Goal: Submit feedback/report problem

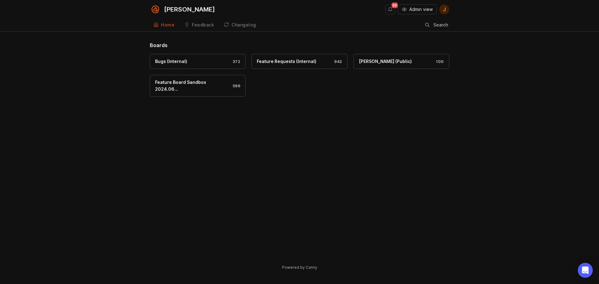
click at [401, 10] on button "Admin view" at bounding box center [417, 9] width 39 height 10
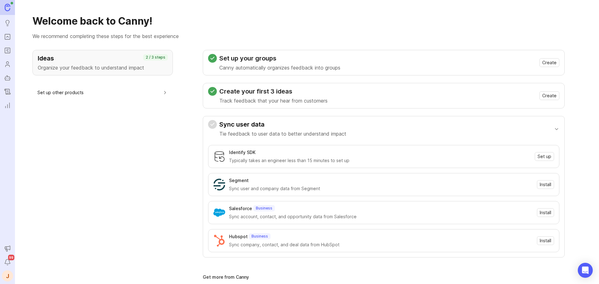
click at [11, 49] on link "Roadmaps" at bounding box center [7, 50] width 11 height 11
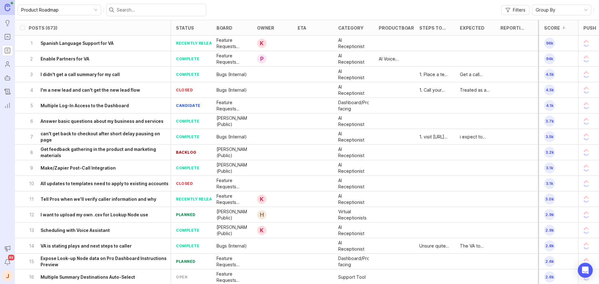
click at [5, 38] on icon "Portal" at bounding box center [7, 36] width 7 height 7
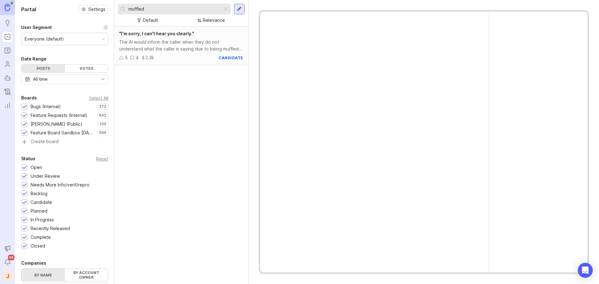
click at [225, 10] on div at bounding box center [225, 9] width 7 height 8
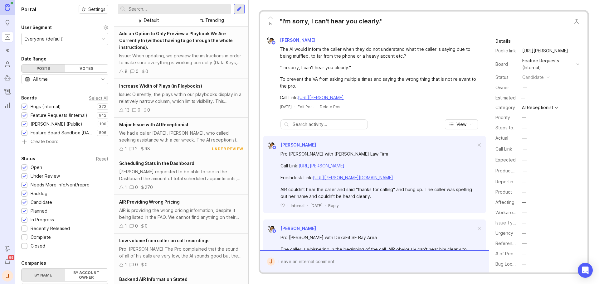
click at [238, 9] on div at bounding box center [239, 9] width 5 height 6
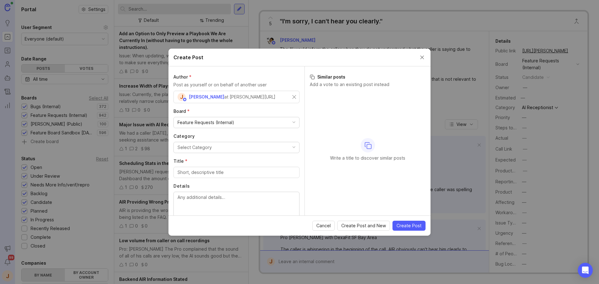
click at [230, 121] on div "Feature Requests (Internal)" at bounding box center [206, 122] width 57 height 7
click at [205, 150] on div "Select Category" at bounding box center [195, 147] width 34 height 7
type input "ai"
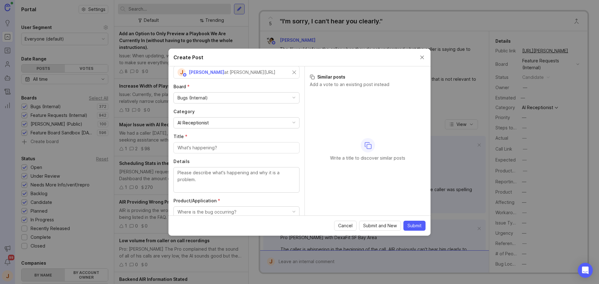
scroll to position [31, 0]
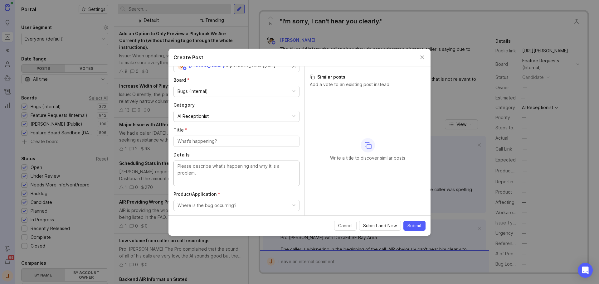
click at [215, 167] on textarea "Details" at bounding box center [237, 173] width 118 height 21
click at [204, 141] on input "Title *" at bounding box center [237, 141] width 118 height 7
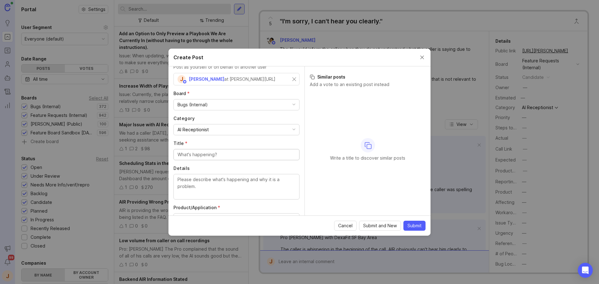
scroll to position [25, 0]
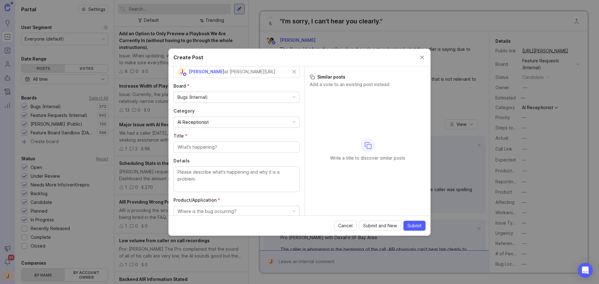
click at [219, 145] on input "Title *" at bounding box center [237, 147] width 118 height 7
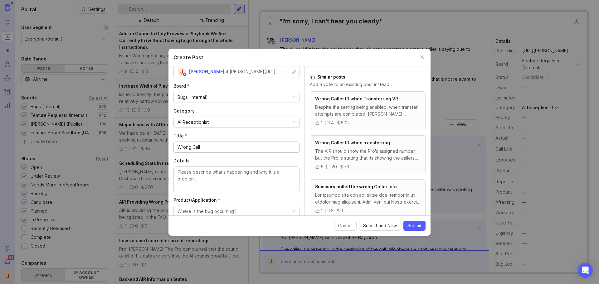
type input "Wrong"
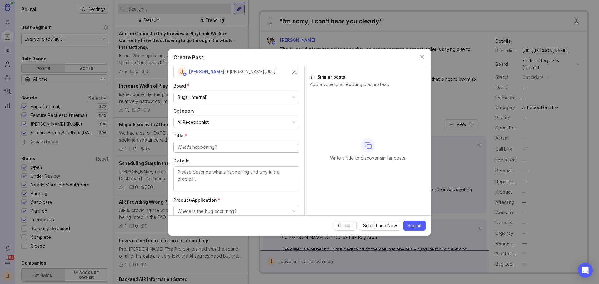
type input "I"
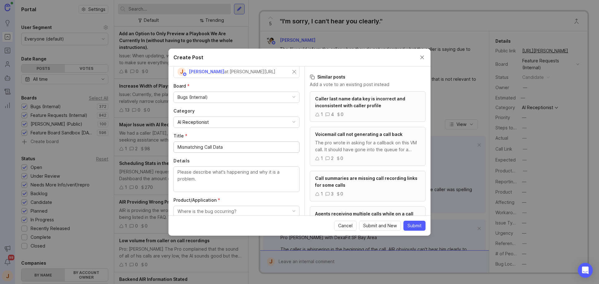
type input "Mismatching Call Data"
click at [218, 187] on textarea "Details" at bounding box center [237, 179] width 118 height 21
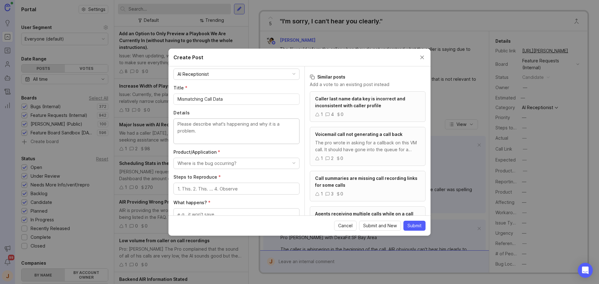
scroll to position [88, 0]
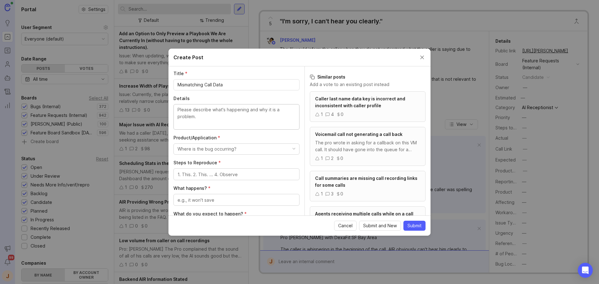
click at [223, 150] on div "Where is the bug occurring?" at bounding box center [207, 149] width 59 height 7
click at [212, 207] on Assistant "AI Voice Assistant" at bounding box center [233, 213] width 121 height 12
click at [214, 176] on textarea "Steps to Reproduce *" at bounding box center [237, 174] width 118 height 7
click at [218, 120] on textarea "Details" at bounding box center [237, 116] width 118 height 21
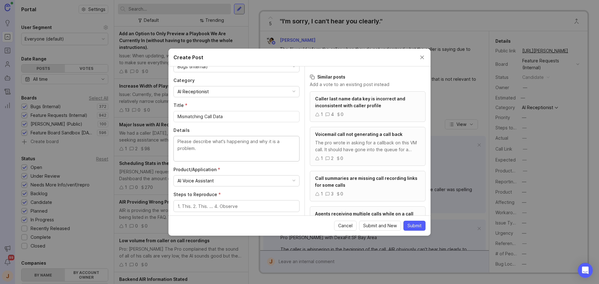
scroll to position [25, 0]
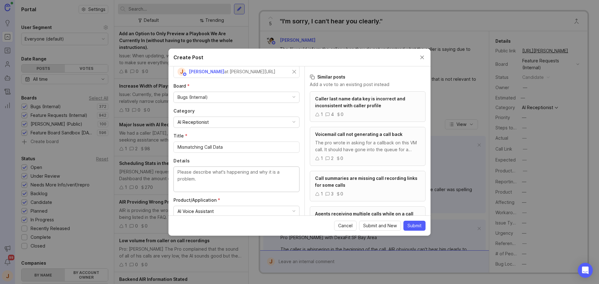
click at [236, 146] on input "Mismatching Call Data" at bounding box center [237, 147] width 118 height 7
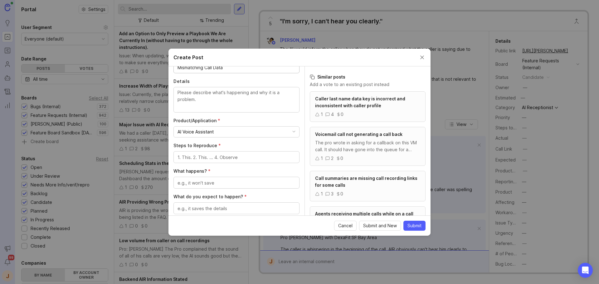
scroll to position [119, 0]
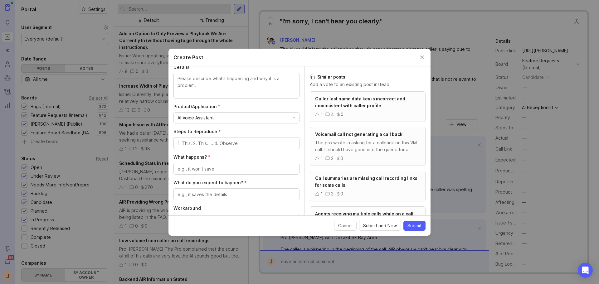
type input "Mismatching Call Data"
click at [219, 147] on div at bounding box center [236, 143] width 126 height 12
type textarea "Unsure"
click at [214, 170] on textarea "What happens? *" at bounding box center [237, 169] width 118 height 7
click at [250, 172] on textarea "The call" at bounding box center [237, 169] width 118 height 7
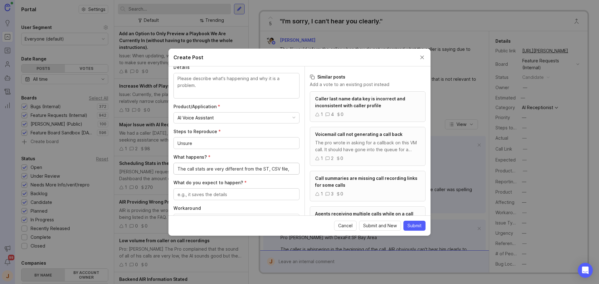
drag, startPoint x: 271, startPoint y: 170, endPoint x: 301, endPoint y: 169, distance: 30.6
click at [301, 169] on div "Author * Post as yourself or on behalf of another user J [PERSON_NAME] at [PERS…" at bounding box center [236, 140] width 136 height 149
click at [0, 0] on lt-span at bounding box center [0, 0] width 0 height 0
click at [0, 0] on lt-div "Only disable until next visit Disable on this website" at bounding box center [0, 0] width 0 height 0
click at [0, 0] on lt-div at bounding box center [0, 0] width 0 height 0
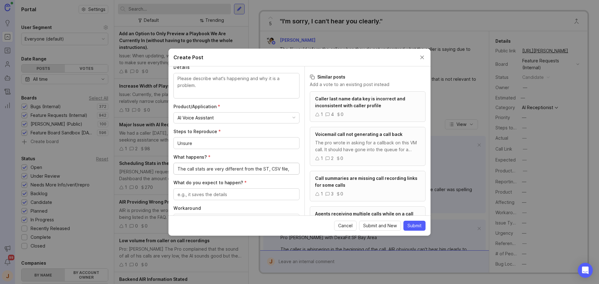
click at [241, 169] on textarea "The call stats are very different from the ST, CSV file," at bounding box center [237, 169] width 118 height 7
click at [222, 166] on textarea "The call stats are very different from the ST, CSV file," at bounding box center [237, 169] width 118 height 7
click at [267, 169] on textarea "The call stats are very different from the ST, CSV file," at bounding box center [237, 169] width 118 height 7
type textarea "The call stats are very different from the ST tool, CSV file, Overages"
click at [202, 196] on div at bounding box center [236, 201] width 126 height 12
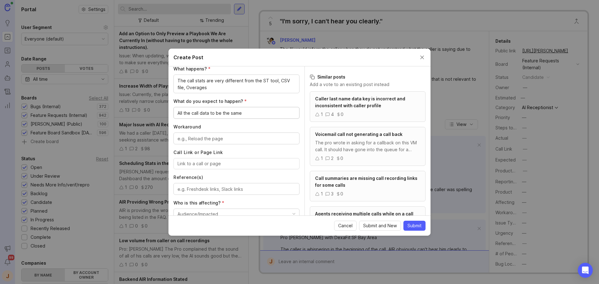
scroll to position [212, 0]
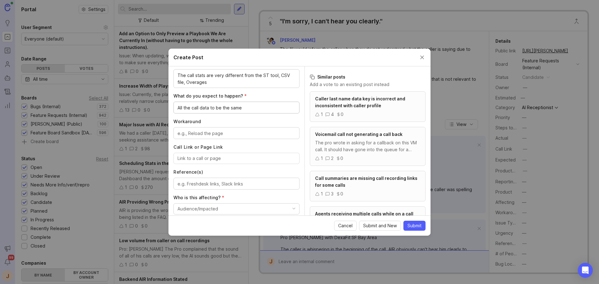
type textarea "All the call data to be the same"
click at [210, 136] on textarea "Workaround" at bounding box center [237, 133] width 118 height 7
click at [206, 155] on input "Call Link or Page Link" at bounding box center [237, 158] width 118 height 7
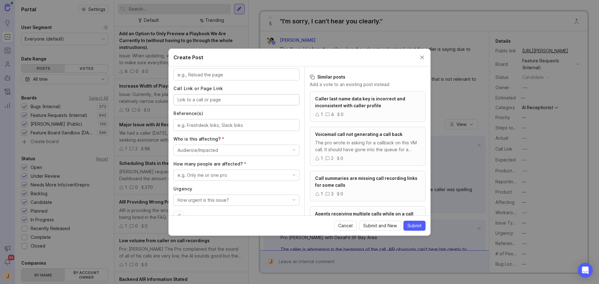
scroll to position [275, 0]
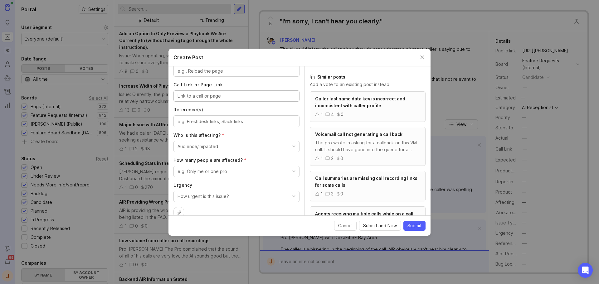
click at [211, 146] on div "Audience/Impacted" at bounding box center [198, 146] width 41 height 7
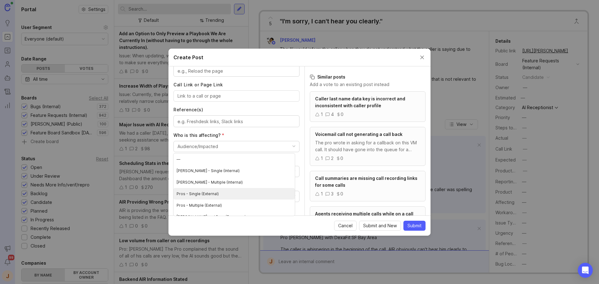
click at [231, 190] on \(External\) "Pros - Single (External)" at bounding box center [233, 194] width 121 height 12
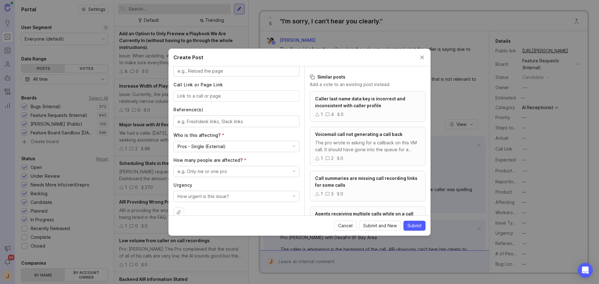
click at [214, 170] on div "e.g. Only me or one pro" at bounding box center [203, 171] width 50 height 7
click at [229, 194] on pro "Only me or one pro" at bounding box center [233, 196] width 121 height 12
click at [224, 197] on div "How urgent is this issue?" at bounding box center [203, 196] width 51 height 7
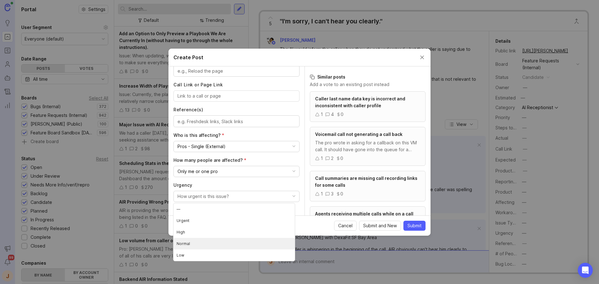
drag, startPoint x: 206, startPoint y: 238, endPoint x: 205, endPoint y: 233, distance: 5.3
click at [206, 239] on li "Normal" at bounding box center [233, 244] width 121 height 12
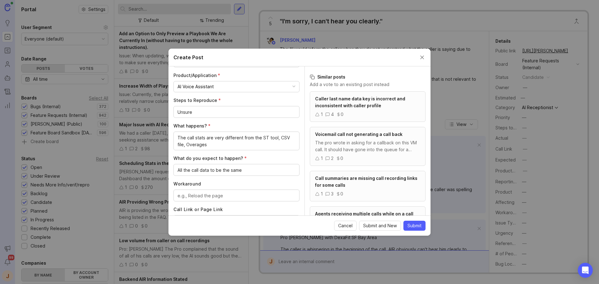
scroll to position [119, 0]
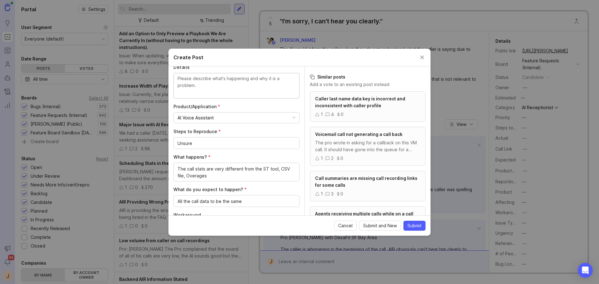
click at [211, 91] on textarea "Details" at bounding box center [237, 85] width 118 height 21
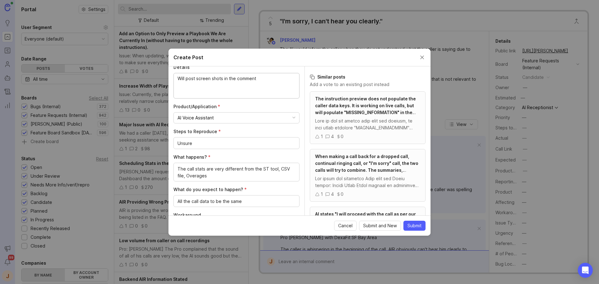
click at [221, 83] on textarea "Will post screen shots in the comment" at bounding box center [237, 85] width 118 height 21
click at [218, 79] on textarea "Will post screen shots in the comment" at bounding box center [237, 85] width 118 height 21
click at [0, 0] on lt-em "screenshots" at bounding box center [0, 0] width 0 height 0
click at [236, 95] on textarea "Will post screen shots in the comment" at bounding box center [237, 85] width 118 height 21
click at [250, 80] on textarea "Will post screenshots in the comment" at bounding box center [237, 85] width 118 height 21
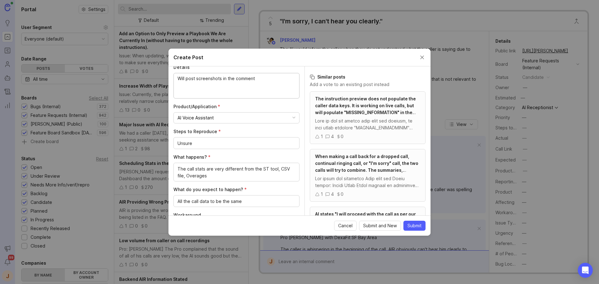
click at [250, 80] on textarea "Will post screenshots in the comment" at bounding box center [237, 85] width 118 height 21
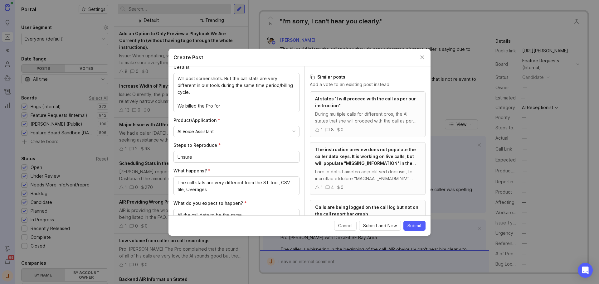
click at [202, 107] on textarea "Will post screenshots. But the call stats are very different in our tools durin…" at bounding box center [237, 92] width 118 height 34
click at [218, 107] on textarea "Will post screenshots. But the call stats are very different in our tools durin…" at bounding box center [237, 92] width 118 height 34
click at [233, 105] on textarea "Will post screenshots. But the call stats are very different in our tools durin…" at bounding box center [237, 92] width 118 height 34
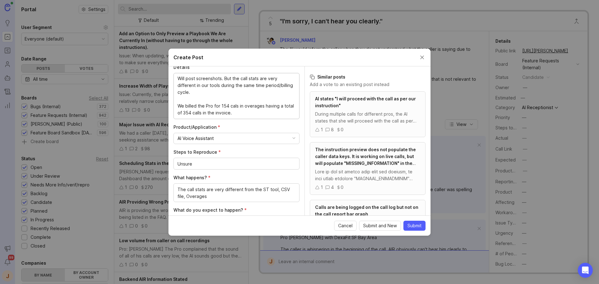
click at [257, 105] on textarea "Will post screenshots. But the call stats are very different in our tools durin…" at bounding box center [237, 95] width 118 height 41
click at [0, 0] on lt-span "overages ," at bounding box center [0, 0] width 0 height 0
click at [251, 109] on textarea "Will post screenshots. But the call stats are very different in our tools durin…" at bounding box center [237, 95] width 118 height 41
click at [249, 113] on textarea "Will post screenshots. But the call stats are very different in our tools durin…" at bounding box center [237, 95] width 118 height 41
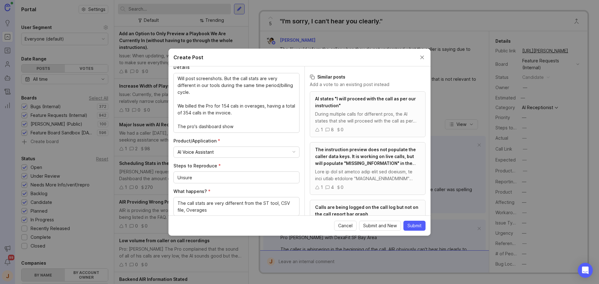
click at [243, 129] on textarea "Will post screenshots. But the call stats are very different in our tools durin…" at bounding box center [237, 102] width 118 height 55
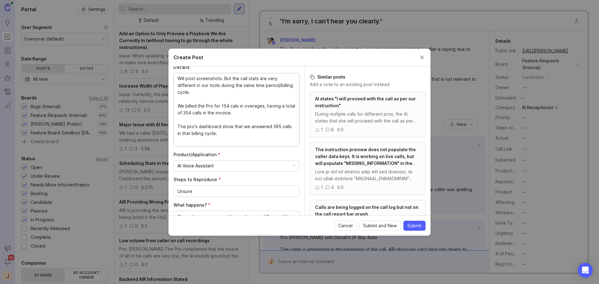
scroll to position [6, 0]
click at [238, 135] on textarea "Will post screenshots. But the call stats are very different in our tools durin…" at bounding box center [237, 109] width 118 height 69
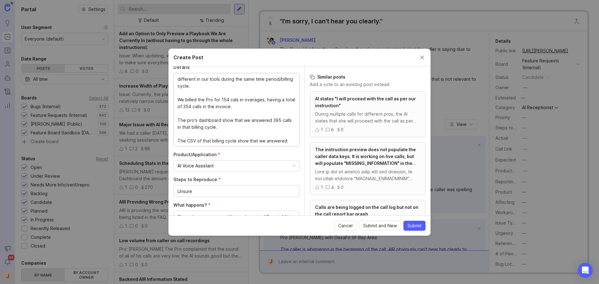
type textarea "Will post screenshots. But the call stats are very different in our tools durin…"
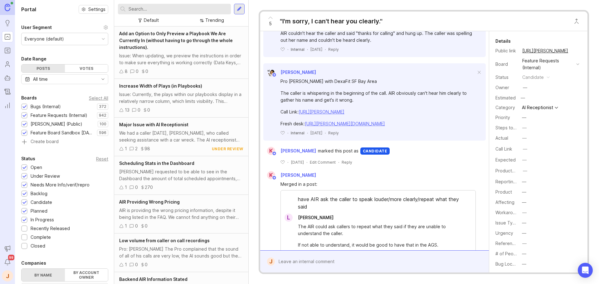
scroll to position [187, 0]
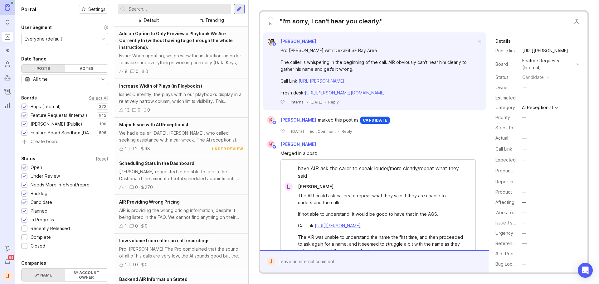
click at [238, 9] on div at bounding box center [239, 9] width 5 height 6
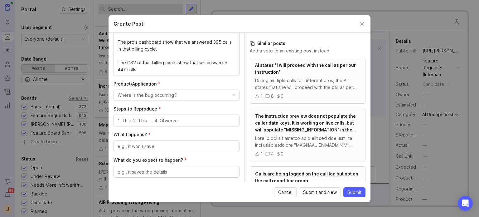
scroll to position [228, 0]
click at [173, 68] on textarea "Will post screenshots. But the call stats are very different in our tools durin…" at bounding box center [177, 38] width 118 height 69
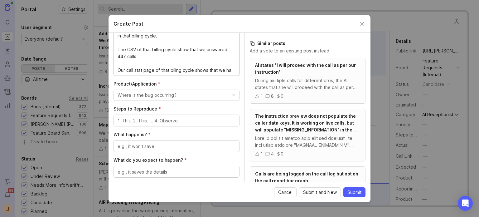
scroll to position [34, 0]
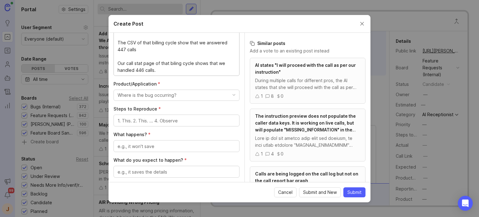
click at [180, 66] on textarea "Will post screenshots. But the call stats are very different in our tools durin…" at bounding box center [177, 38] width 118 height 69
click at [178, 61] on textarea "Will post screenshots. But the call stats are very different in our tools durin…" at bounding box center [177, 38] width 118 height 69
click at [0, 0] on lt-span "billing" at bounding box center [0, 0] width 0 height 0
click at [164, 72] on div "Will post screenshots. But the call stats are very different in our tools durin…" at bounding box center [177, 39] width 126 height 74
click at [164, 71] on textarea "Will post screenshots. But the call stats are very different in our tools durin…" at bounding box center [177, 38] width 118 height 69
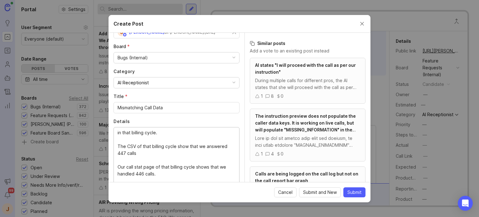
scroll to position [0, 0]
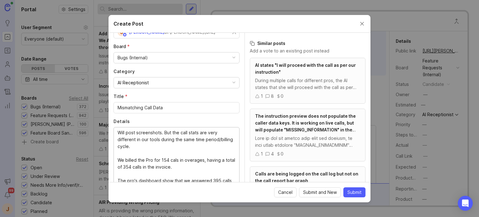
click at [173, 160] on textarea "Will post screenshots. But the call stats are very different in our tools durin…" at bounding box center [177, 163] width 118 height 69
click at [0, 0] on lt-span "call" at bounding box center [0, 0] width 0 height 0
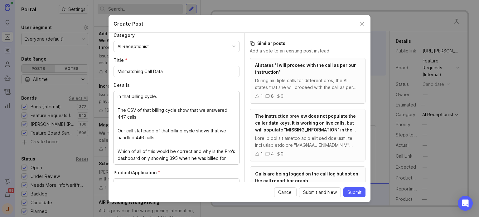
scroll to position [94, 0]
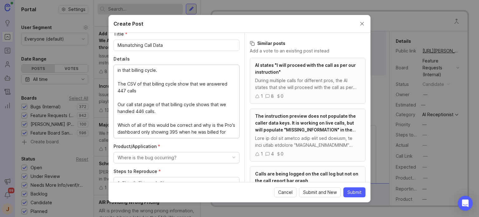
click at [169, 133] on textarea "Will post screenshots. But the call stats are very different in our tools durin…" at bounding box center [177, 101] width 118 height 69
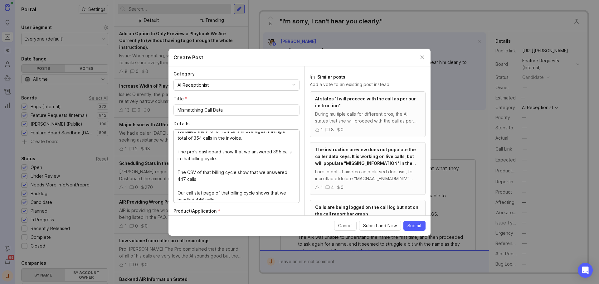
scroll to position [0, 0]
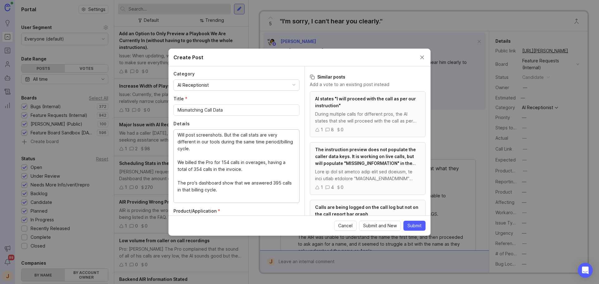
click at [196, 168] on textarea "Will post screenshots. But the call stats are very different in our tools durin…" at bounding box center [237, 166] width 118 height 69
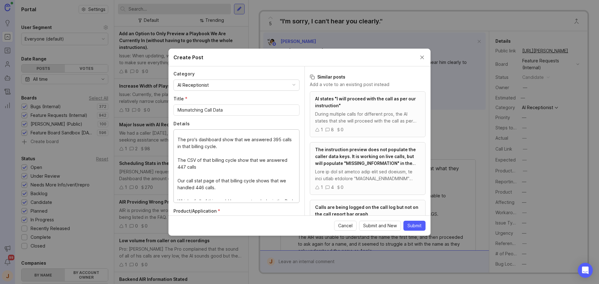
scroll to position [62, 0]
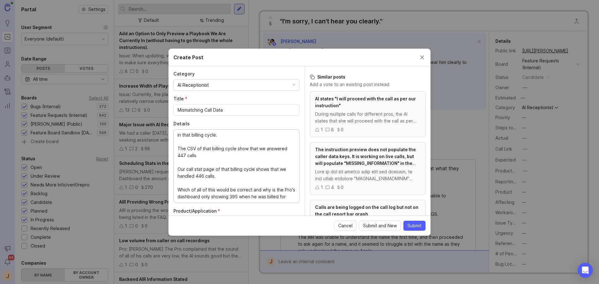
click at [210, 198] on textarea "Will post screenshots. But the call stats are very different in our tools durin…" at bounding box center [237, 166] width 118 height 69
type textarea "Will post screenshots. But the call stats are very different in our tools durin…"
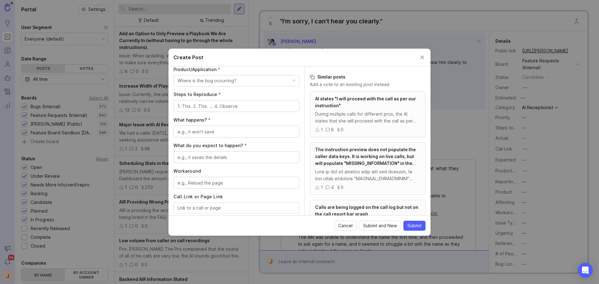
scroll to position [218, 0]
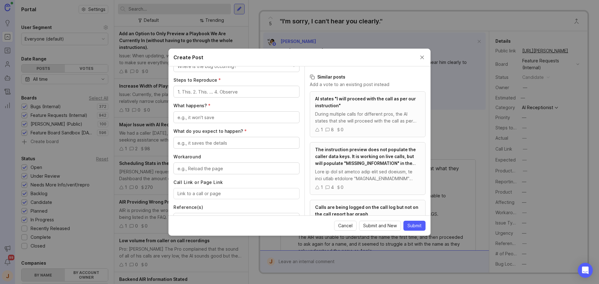
click at [211, 197] on div at bounding box center [236, 193] width 126 height 11
paste input "[URL][PERSON_NAME]"
type input "[URL][PERSON_NAME]"
click at [212, 169] on textarea "Workaround" at bounding box center [237, 168] width 118 height 7
click at [207, 143] on textarea "What do you expect to happen? *" at bounding box center [237, 143] width 118 height 7
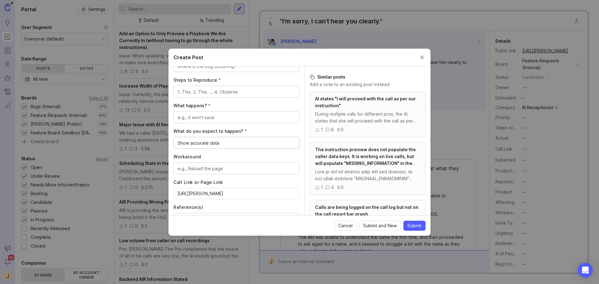
type textarea "Show accurate data"
click at [210, 122] on div at bounding box center [236, 117] width 126 height 12
type textarea "Gives"
type textarea "We have mismatching call data"
click at [209, 95] on div at bounding box center [236, 92] width 126 height 12
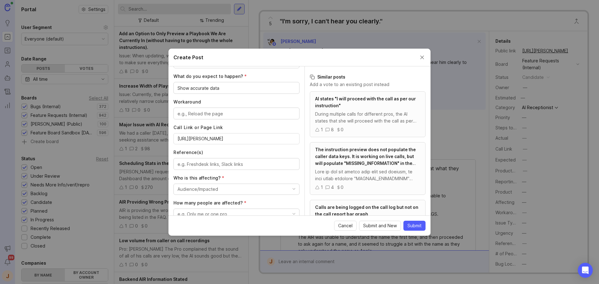
scroll to position [312, 0]
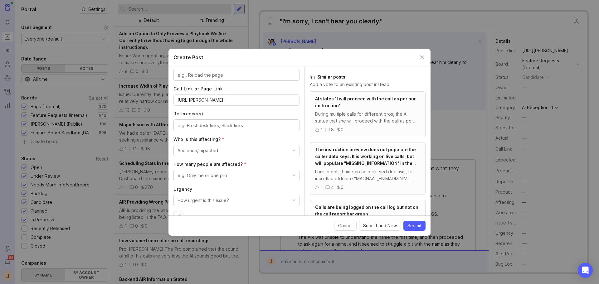
type textarea "Unknown"
click at [220, 152] on button "Audience/Impacted" at bounding box center [236, 150] width 126 height 11
click at [223, 198] on \(External\) "Pros - Single (External)" at bounding box center [233, 198] width 121 height 12
click at [218, 172] on button "e.g. Only me or one pro" at bounding box center [236, 175] width 126 height 11
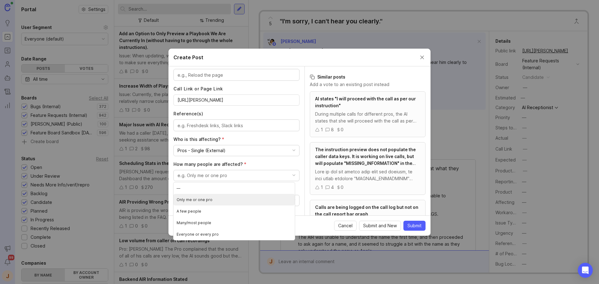
click at [223, 196] on pro "Only me or one pro" at bounding box center [233, 200] width 121 height 12
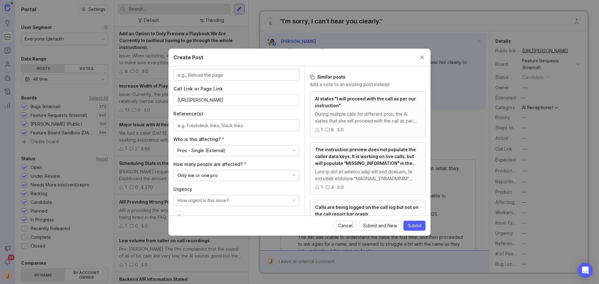
scroll to position [326, 0]
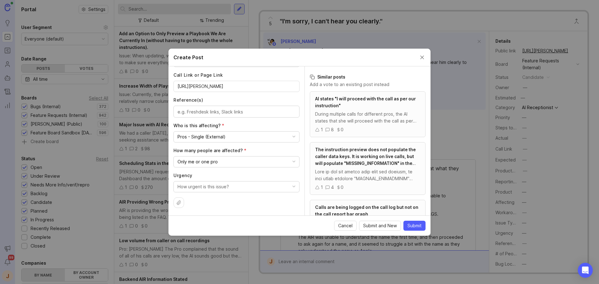
click at [206, 193] on div "Author * Post as yourself or on behalf of another user J [PERSON_NAME] at [PERS…" at bounding box center [236, 140] width 136 height 149
click at [207, 189] on div "How urgent is this issue?" at bounding box center [203, 186] width 51 height 7
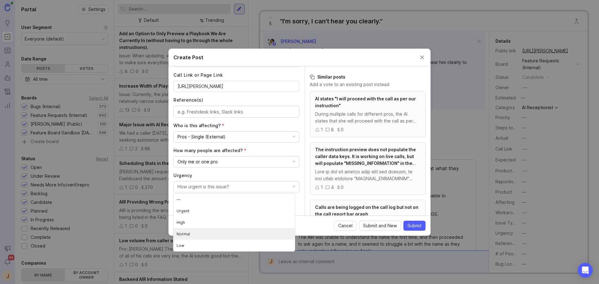
click at [204, 228] on li "Normal" at bounding box center [233, 234] width 121 height 12
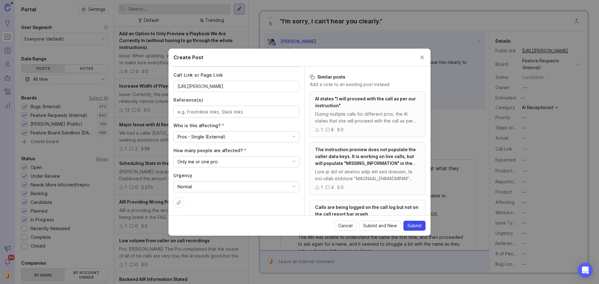
click at [413, 224] on span "Submit" at bounding box center [414, 226] width 14 height 6
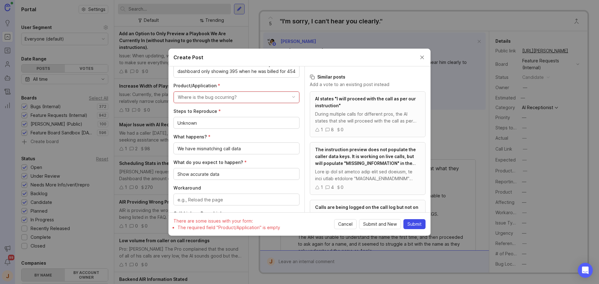
scroll to position [139, 0]
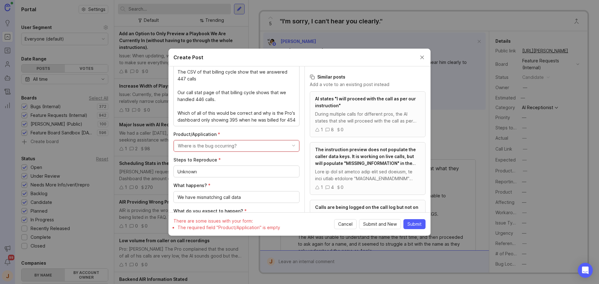
click at [229, 143] on div "Where is the bug occurring?" at bounding box center [207, 146] width 59 height 7
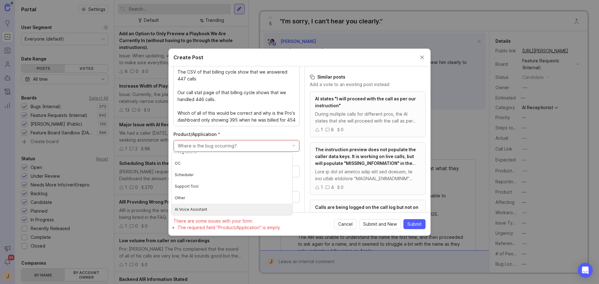
click at [196, 206] on Assistant "AI Voice Assistant" at bounding box center [232, 210] width 121 height 12
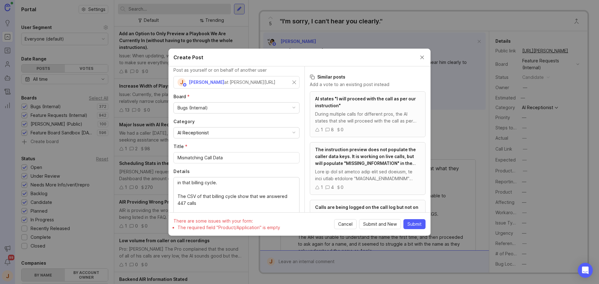
scroll to position [14, 0]
click at [421, 226] on button "Submit" at bounding box center [414, 224] width 22 height 10
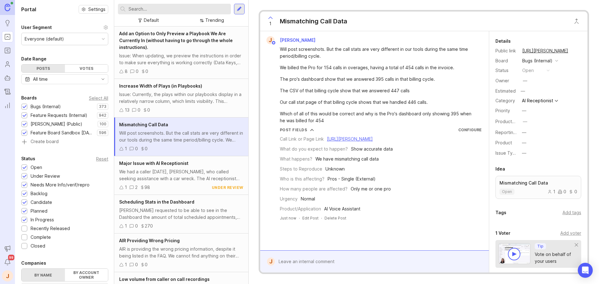
click at [306, 260] on div at bounding box center [379, 262] width 208 height 12
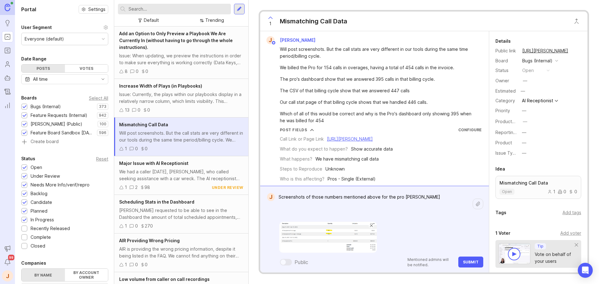
type textarea "Screenshots of those numbers mentioned above for the pro [PERSON_NAME]"
click at [327, 209] on textarea "Screenshots of those numbers mentioned above for the pro [PERSON_NAME]" at bounding box center [374, 204] width 198 height 26
click at [365, 211] on textarea "Screenshots of those numbers mentioned above for the pro [PERSON_NAME]" at bounding box center [374, 204] width 198 height 26
click at [328, 212] on textarea "Screenshots of those numbers mentioned above for the pro [PERSON_NAME]" at bounding box center [374, 204] width 198 height 26
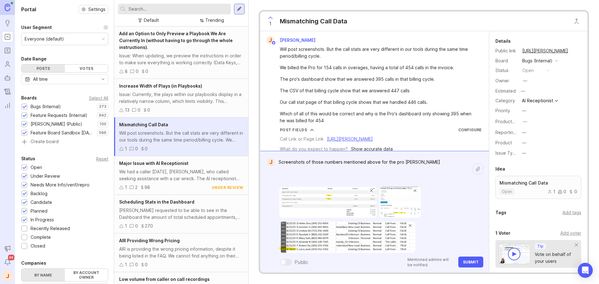
click at [394, 179] on textarea "Screenshots of those numbers mentioned above for the pro [PERSON_NAME]" at bounding box center [374, 169] width 198 height 26
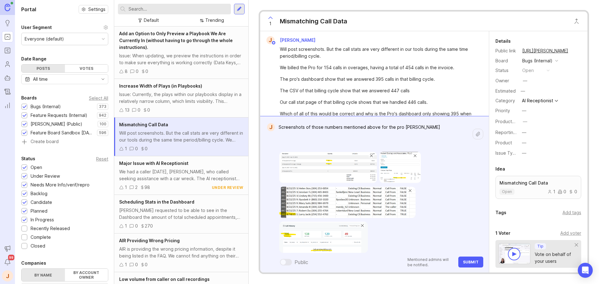
click at [469, 264] on span "Submit" at bounding box center [471, 262] width 16 height 5
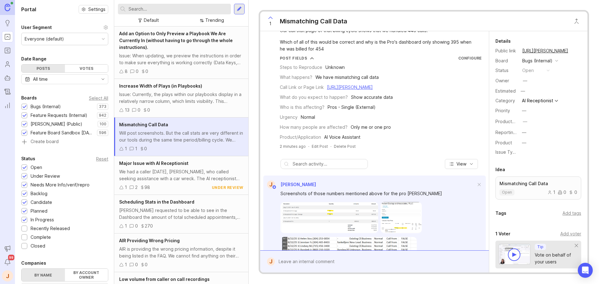
scroll to position [148, 0]
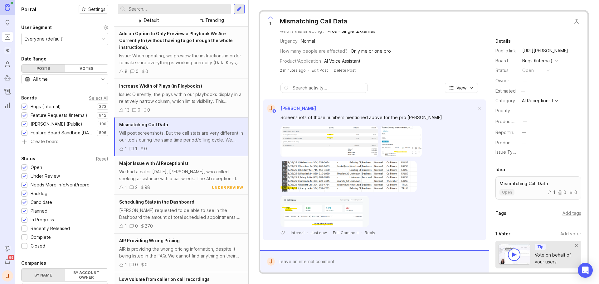
click at [327, 139] on img at bounding box center [329, 141] width 98 height 31
click at [402, 151] on img at bounding box center [401, 141] width 41 height 31
click at [338, 140] on img at bounding box center [329, 141] width 98 height 31
click at [317, 186] on img at bounding box center [348, 176] width 137 height 31
click at [310, 214] on img at bounding box center [324, 211] width 89 height 31
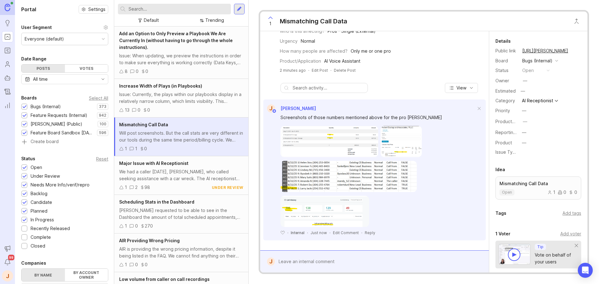
click at [319, 148] on img at bounding box center [329, 141] width 98 height 31
click at [299, 132] on img at bounding box center [329, 141] width 98 height 31
click at [403, 148] on img at bounding box center [401, 141] width 41 height 31
click at [319, 176] on img at bounding box center [348, 176] width 137 height 31
click at [314, 218] on img at bounding box center [324, 211] width 89 height 31
